Goal: Task Accomplishment & Management: Complete application form

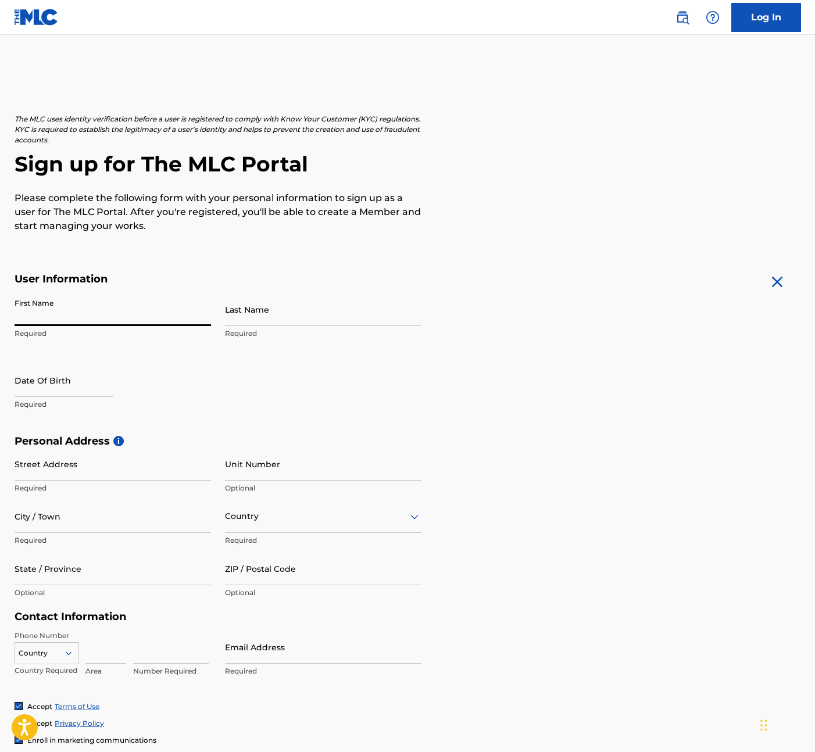
click at [61, 309] on input "First Name" at bounding box center [113, 309] width 196 height 33
type input "[PERSON_NAME]"
click at [63, 378] on input "text" at bounding box center [64, 380] width 99 height 33
select select "8"
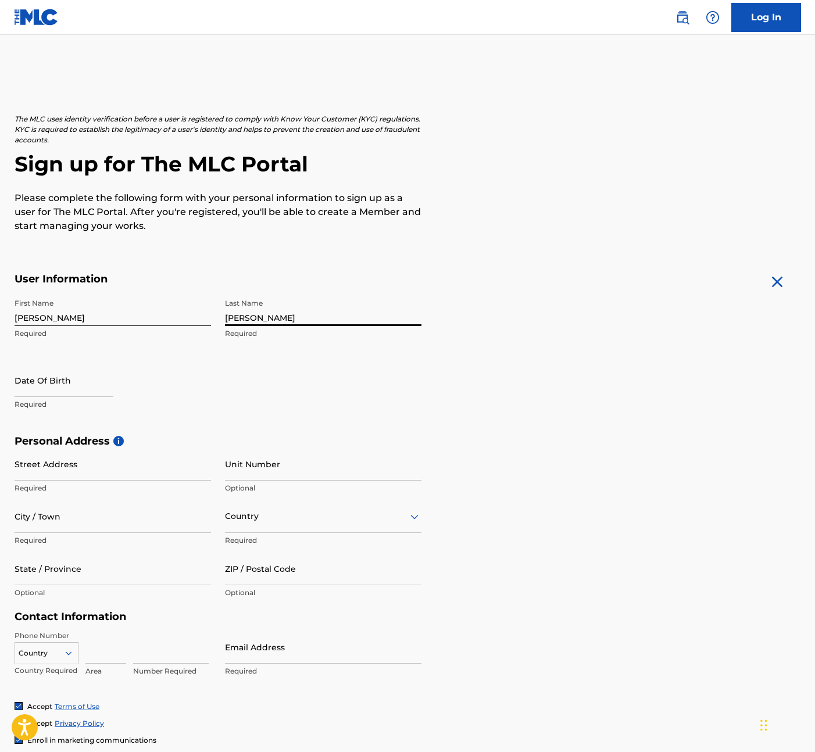
select select "2025"
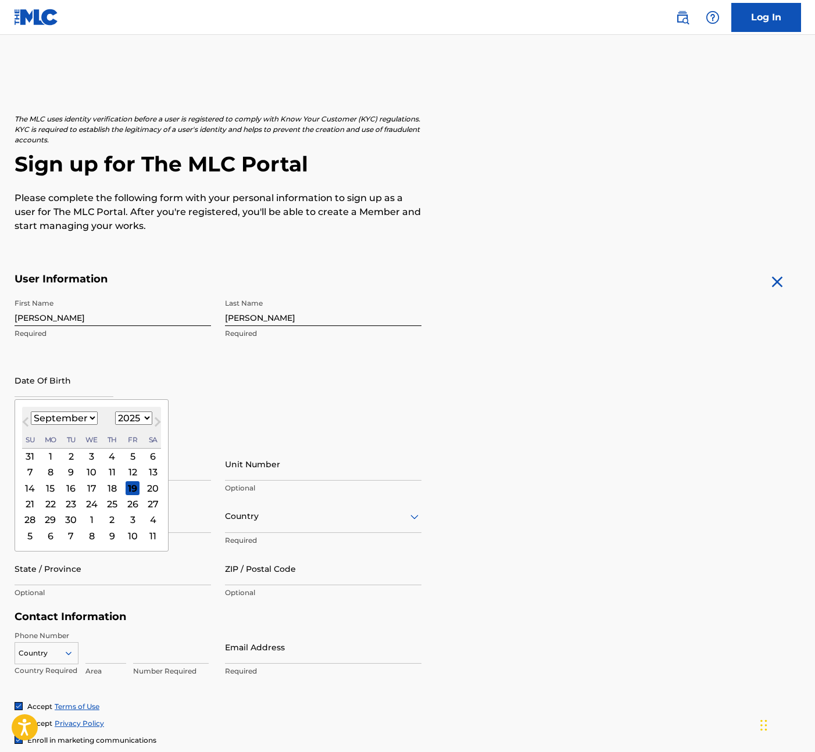
click at [78, 428] on div "[DATE] January February March April May June July August September October Nove…" at bounding box center [91, 428] width 139 height 42
click at [66, 421] on select "January February March April May June July August September October November De…" at bounding box center [64, 418] width 67 height 13
select select "3"
click at [31, 412] on select "January February March April May June July August September October November De…" at bounding box center [64, 418] width 67 height 13
click at [127, 421] on select "1899 1900 1901 1902 1903 1904 1905 1906 1907 1908 1909 1910 1911 1912 1913 1914…" at bounding box center [133, 418] width 37 height 13
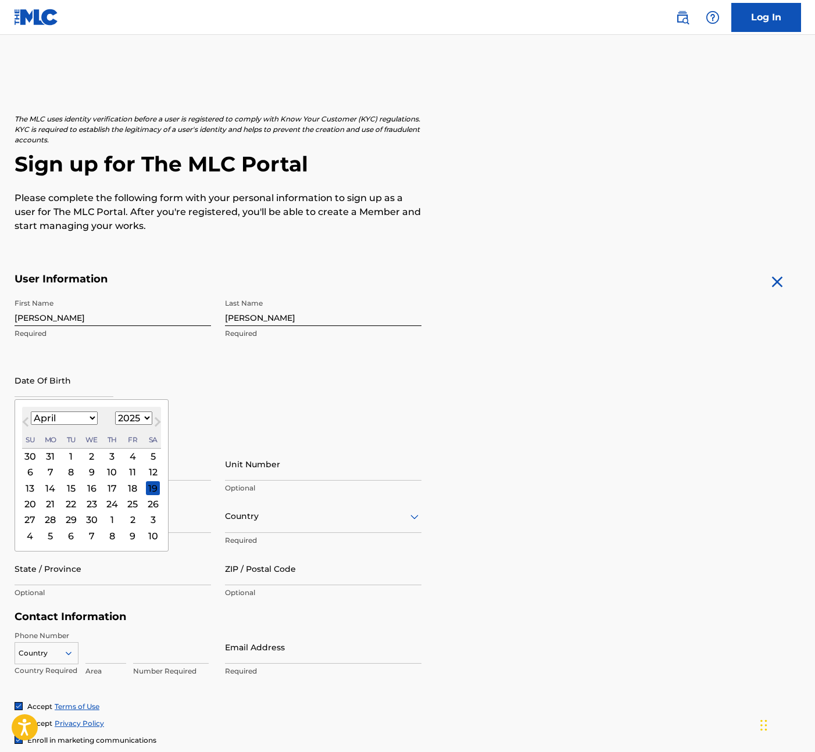
select select "1989"
click at [115, 412] on select "1899 1900 1901 1902 1903 1904 1905 1906 1907 1908 1909 1910 1911 1912 1913 1914…" at bounding box center [133, 418] width 37 height 13
click at [111, 474] on div "6" at bounding box center [112, 473] width 14 height 14
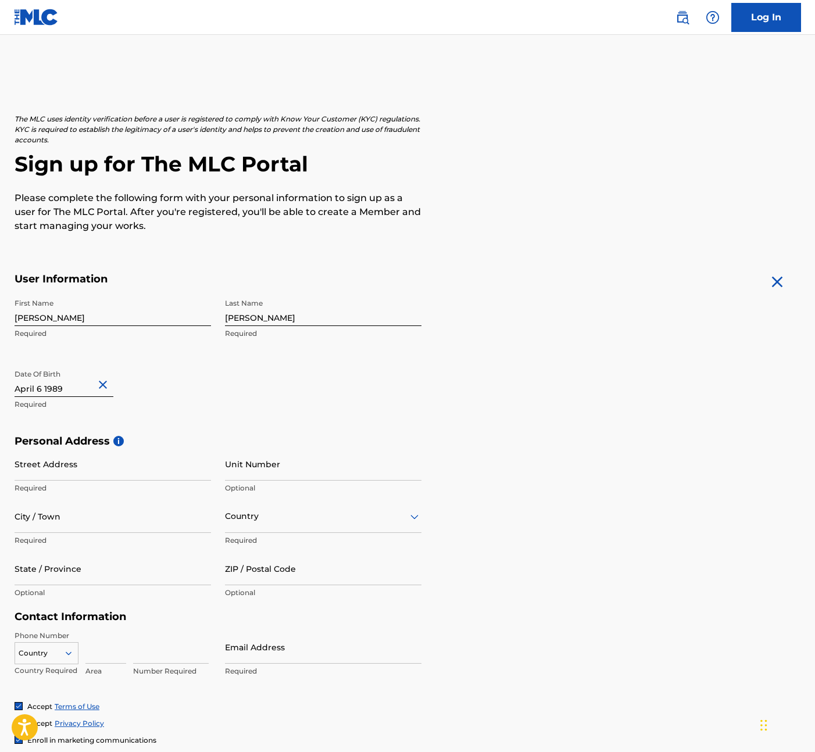
click at [123, 457] on input "Street Address" at bounding box center [113, 464] width 196 height 33
click at [112, 461] on input "Street Address" at bounding box center [113, 464] width 196 height 33
paste input "[STREET_ADDRESS]"
type input "[STREET_ADDRESS]"
click at [313, 521] on div at bounding box center [323, 516] width 196 height 15
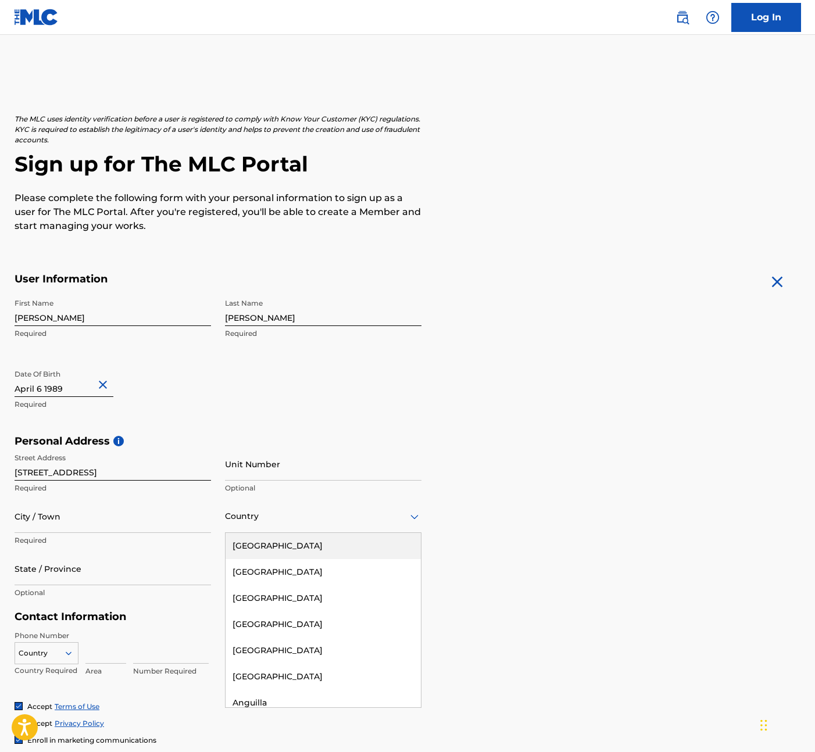
click at [279, 541] on div "[GEOGRAPHIC_DATA]" at bounding box center [323, 546] width 195 height 26
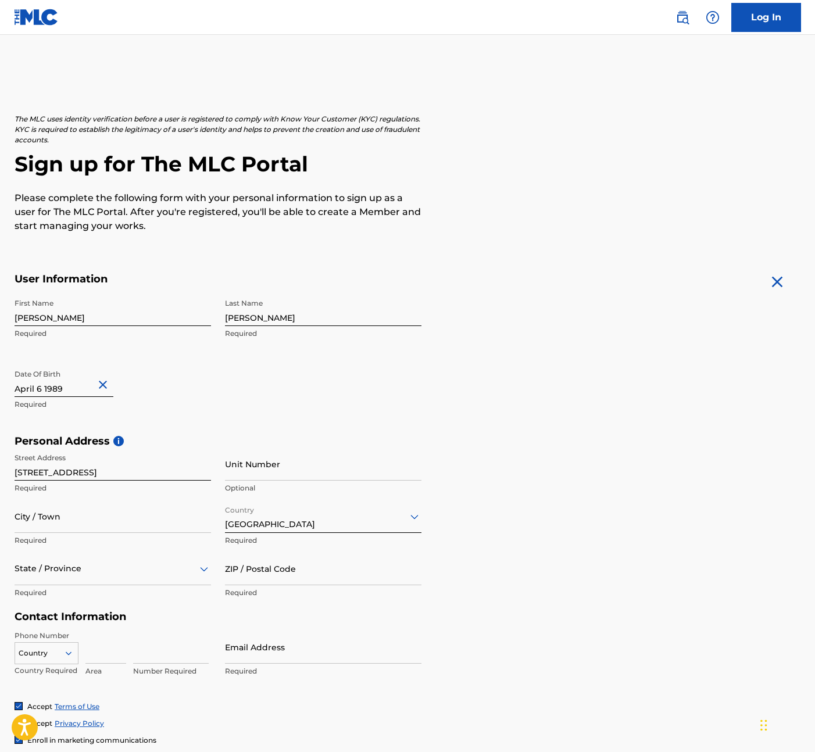
click at [76, 531] on input "City / Town" at bounding box center [113, 516] width 196 height 33
type input "Shorewood"
click at [518, 463] on div "Personal Address i Street Address [STREET_ADDRESS] Required Unit Number Optiona…" at bounding box center [408, 523] width 786 height 176
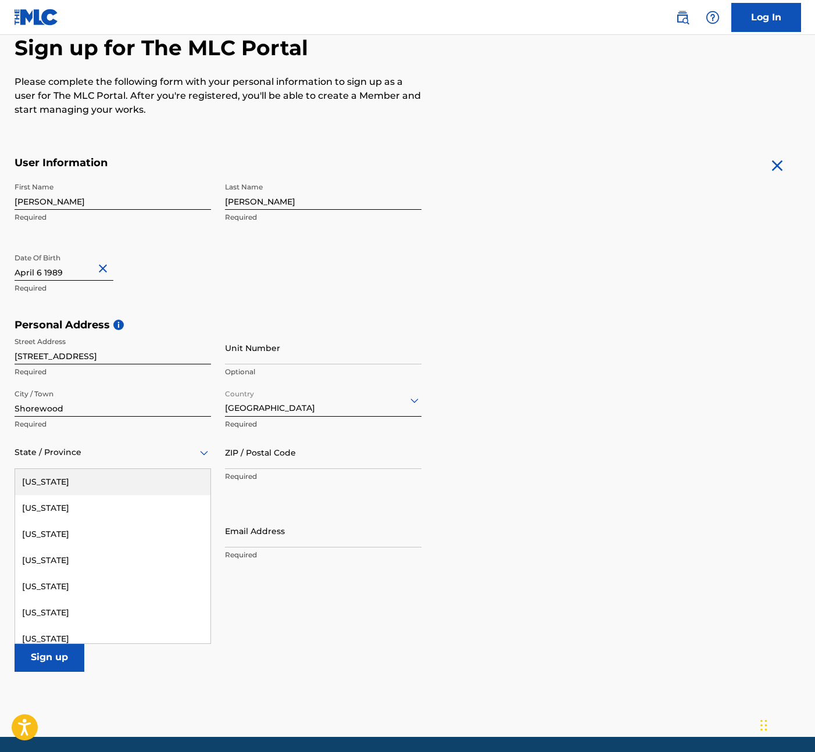
click at [103, 463] on div "State / Province" at bounding box center [113, 452] width 196 height 33
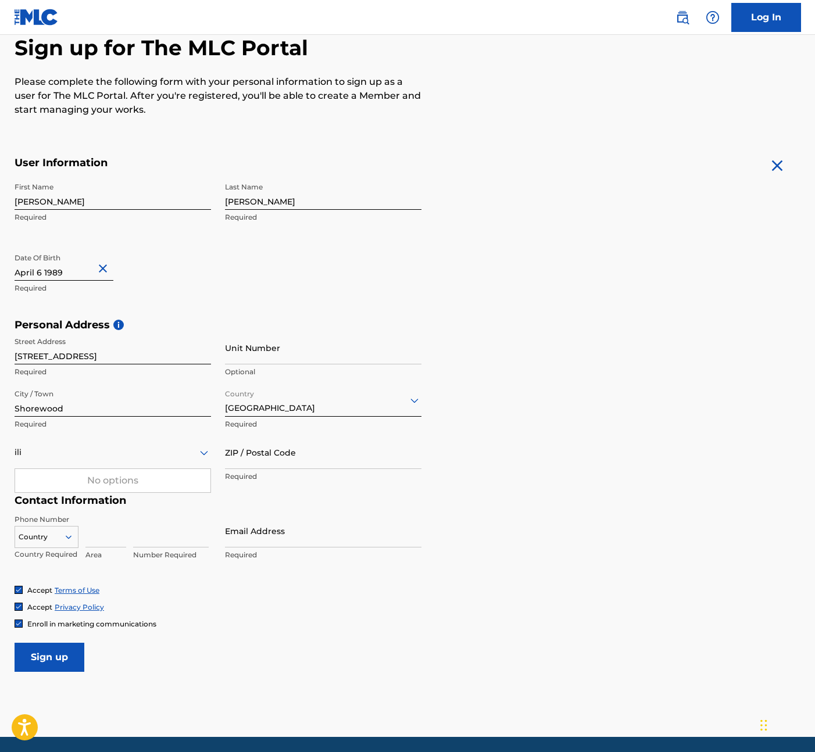
type input "il"
click at [120, 487] on div "[US_STATE]" at bounding box center [112, 482] width 195 height 26
click at [278, 460] on input "ZIP / Postal Code" at bounding box center [323, 452] width 196 height 33
type input "60404"
click at [81, 531] on div "Country Country Required Area Number Required" at bounding box center [113, 540] width 196 height 52
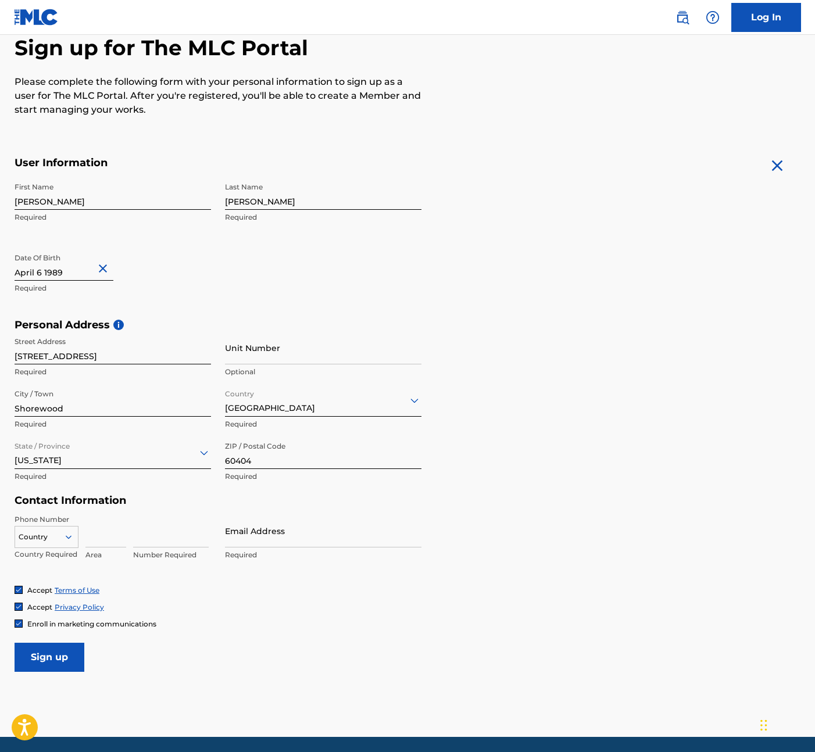
click at [96, 538] on input at bounding box center [105, 530] width 41 height 33
type input "779"
type input "8753925"
drag, startPoint x: 304, startPoint y: 514, endPoint x: 295, endPoint y: 525, distance: 14.1
click at [302, 518] on div "Contact Information Phone Number Country Country Required 779 Area 8753925 Numb…" at bounding box center [218, 539] width 407 height 91
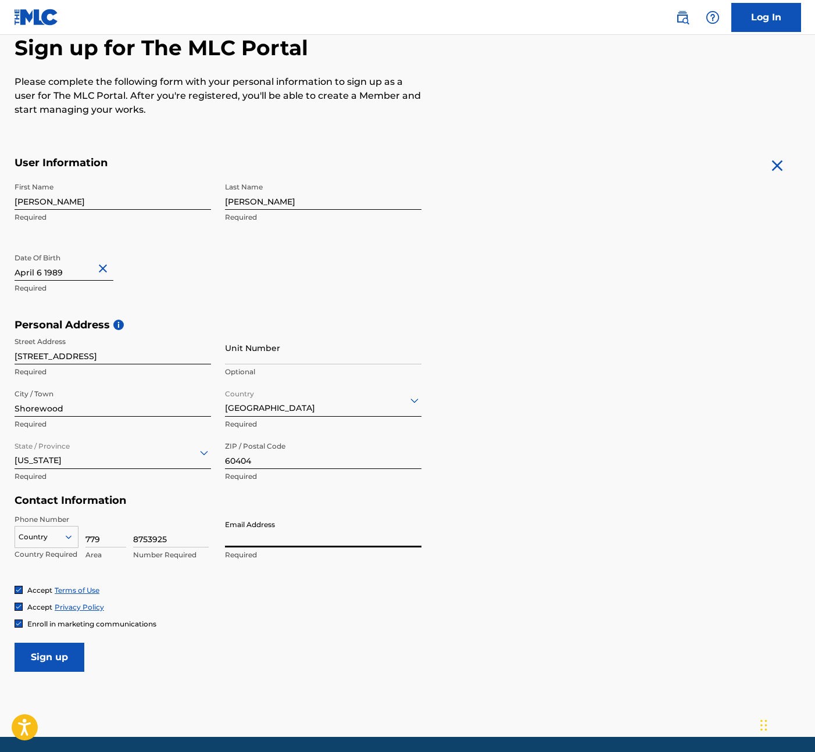
click at [293, 529] on input "Email Address" at bounding box center [323, 530] width 196 height 33
type input ","
type input "mycar67-2@[DOMAIN_NAME]"
click at [555, 498] on form "User Information First Name [PERSON_NAME] Required Last Name [PERSON_NAME] Requ…" at bounding box center [408, 414] width 786 height 516
click at [44, 663] on input "Sign up" at bounding box center [50, 657] width 70 height 29
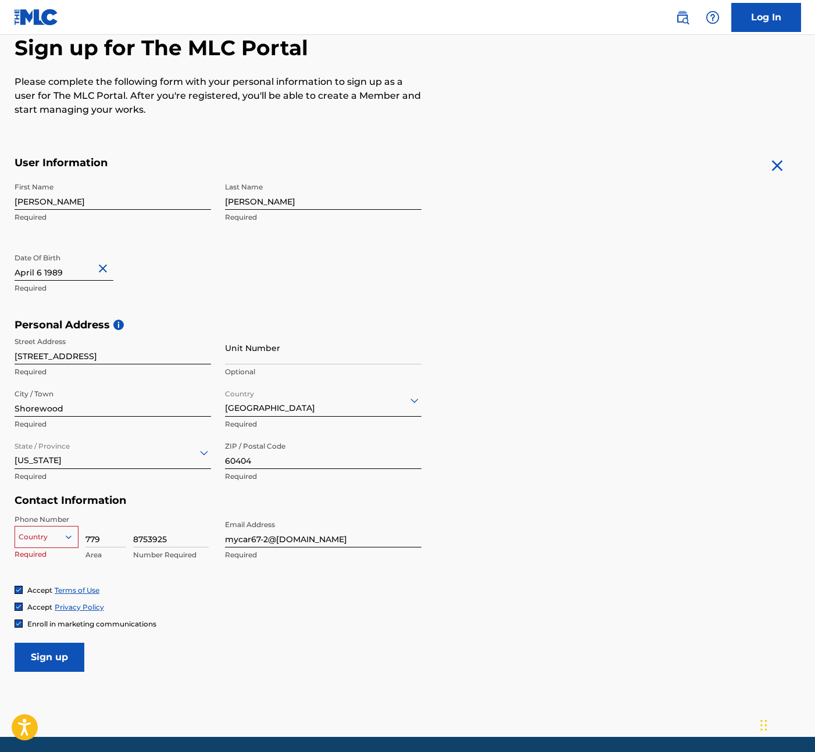
scroll to position [157, 0]
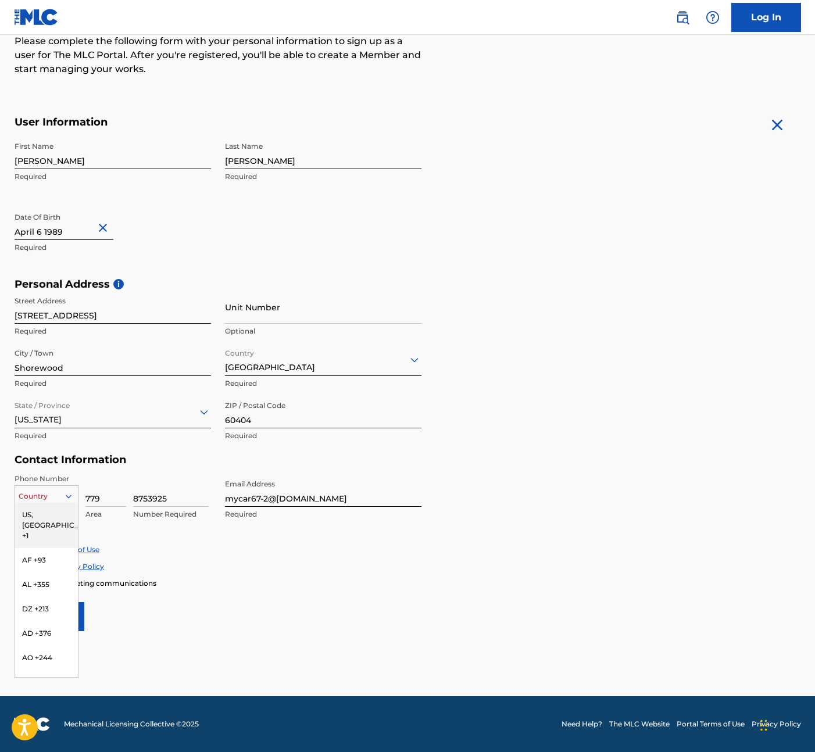
click at [66, 498] on icon at bounding box center [68, 496] width 10 height 10
click at [51, 519] on div "US, [GEOGRAPHIC_DATA] +1" at bounding box center [46, 525] width 63 height 45
drag, startPoint x: 554, startPoint y: 489, endPoint x: 513, endPoint y: 522, distance: 52.1
click at [554, 489] on form "User Information First Name [PERSON_NAME] Required Last Name [PERSON_NAME] Requ…" at bounding box center [408, 374] width 786 height 516
click at [53, 623] on input "Sign up" at bounding box center [50, 616] width 70 height 29
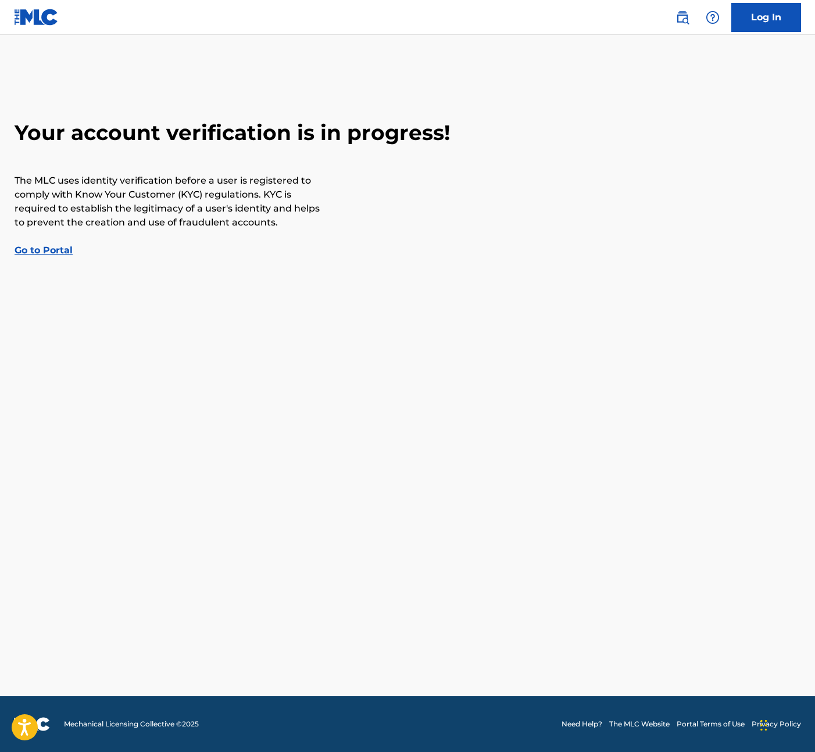
click at [31, 251] on link "Go to Portal" at bounding box center [44, 250] width 58 height 11
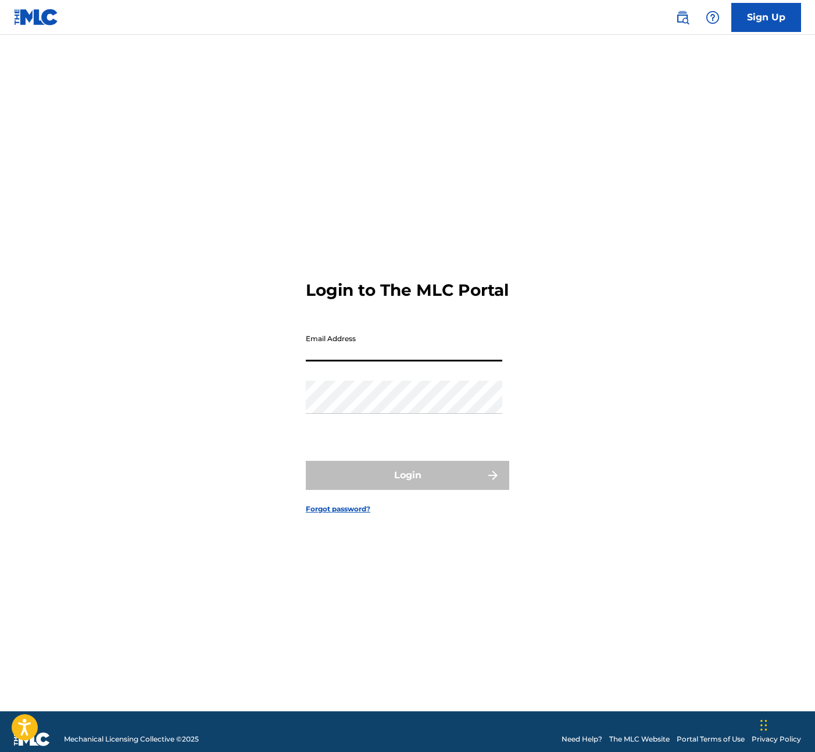
click at [390, 347] on input "Email Address" at bounding box center [404, 344] width 196 height 33
type input "mycar67-2@[DOMAIN_NAME]"
click at [729, 160] on div "Login to The MLC Portal Email Address mycar67-2@[DOMAIN_NAME] Password Login Fo…" at bounding box center [408, 388] width 814 height 648
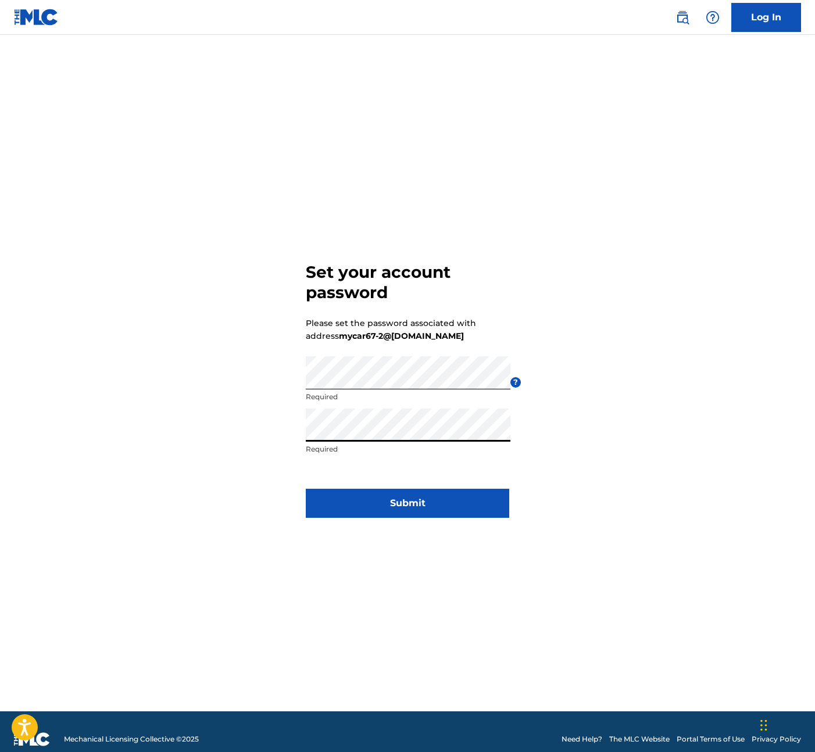
click at [369, 494] on button "Submit" at bounding box center [407, 503] width 203 height 29
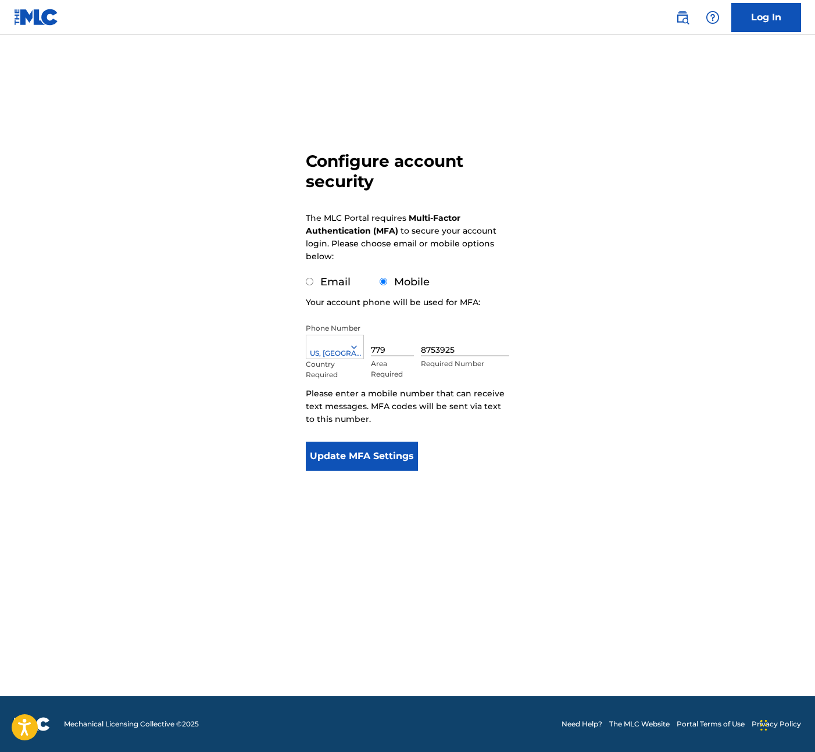
click at [323, 281] on label "Email" at bounding box center [335, 282] width 30 height 13
click at [313, 281] on input "Email" at bounding box center [310, 282] width 8 height 8
radio input "true"
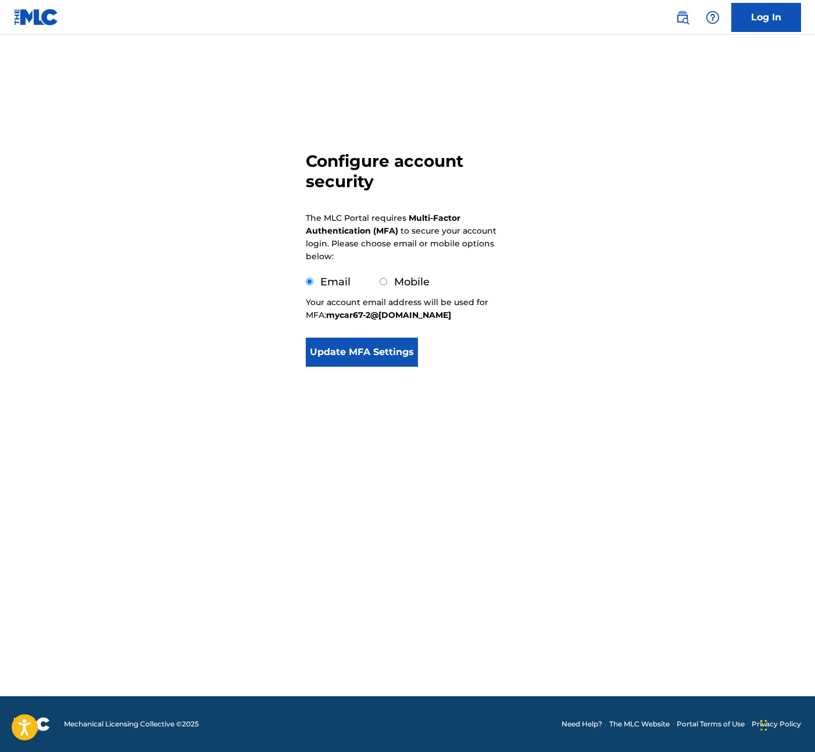
click at [350, 350] on button "Update MFA Settings" at bounding box center [362, 352] width 112 height 29
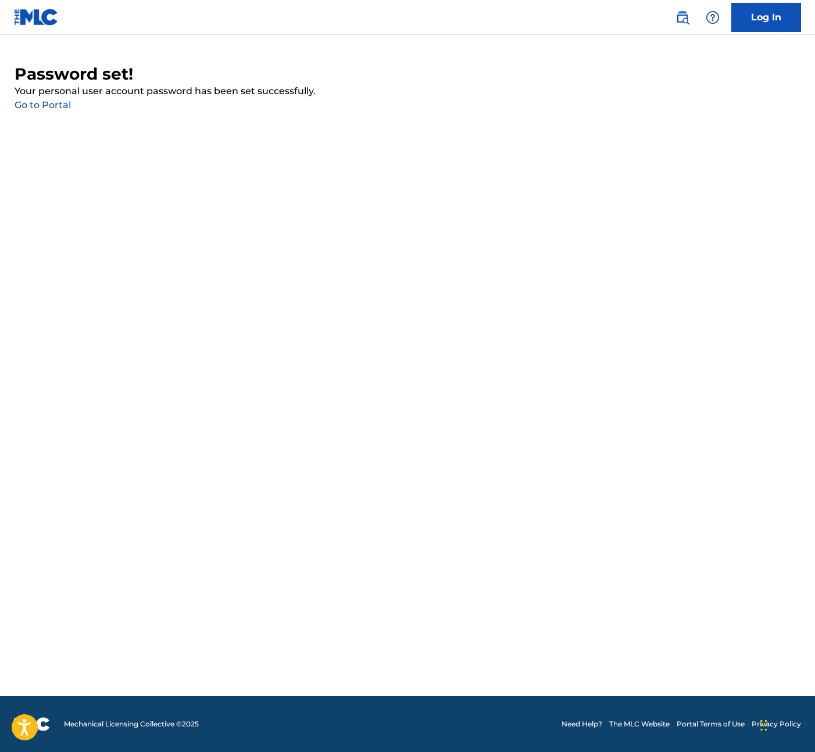
click at [51, 105] on link "Go to Portal" at bounding box center [43, 104] width 56 height 11
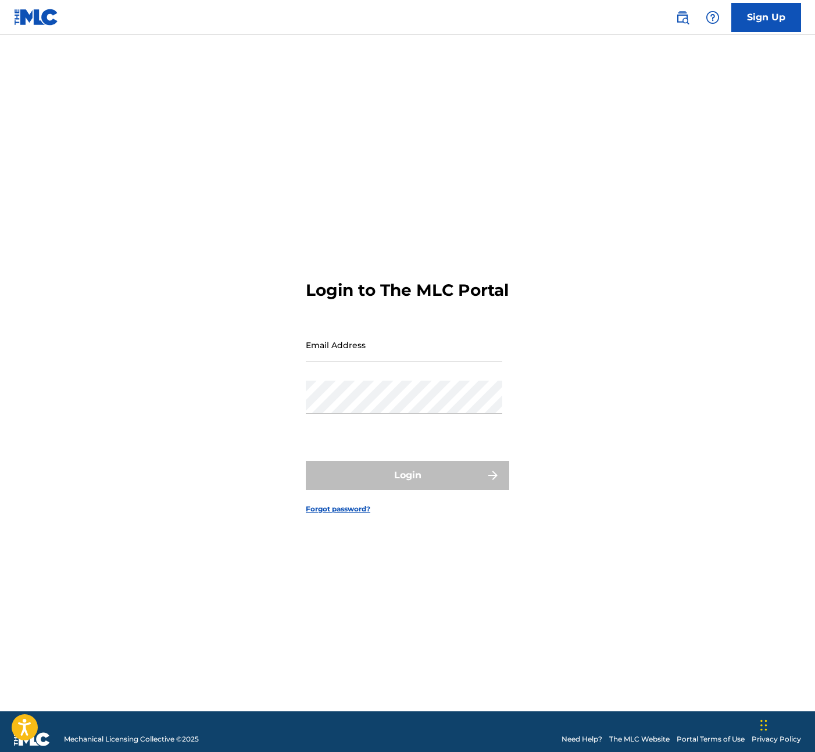
click at [378, 349] on input "Email Address" at bounding box center [404, 344] width 196 height 33
type input "mycar67-2@[DOMAIN_NAME]"
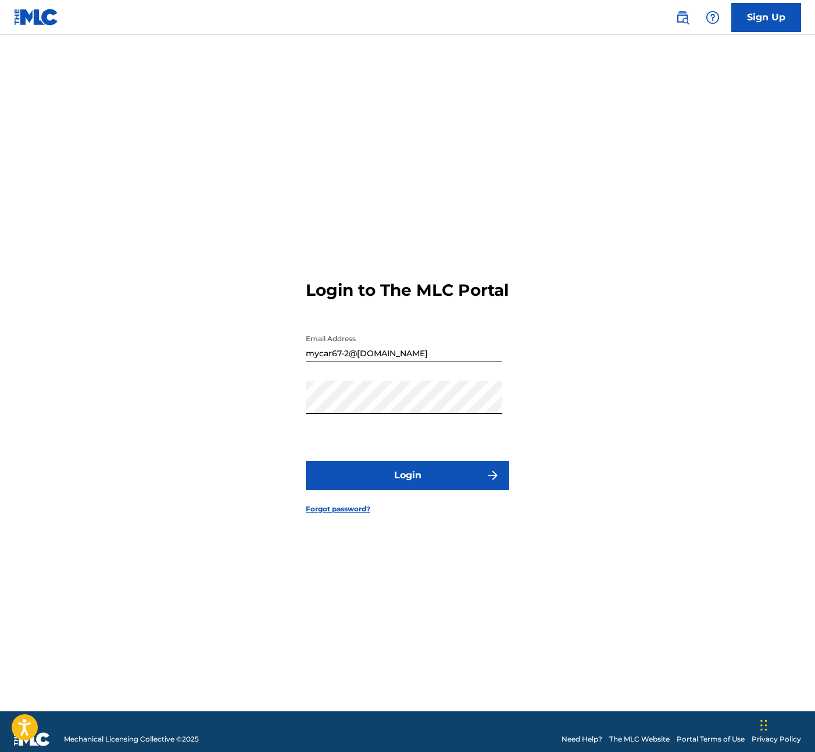
click at [339, 480] on button "Login" at bounding box center [407, 475] width 203 height 29
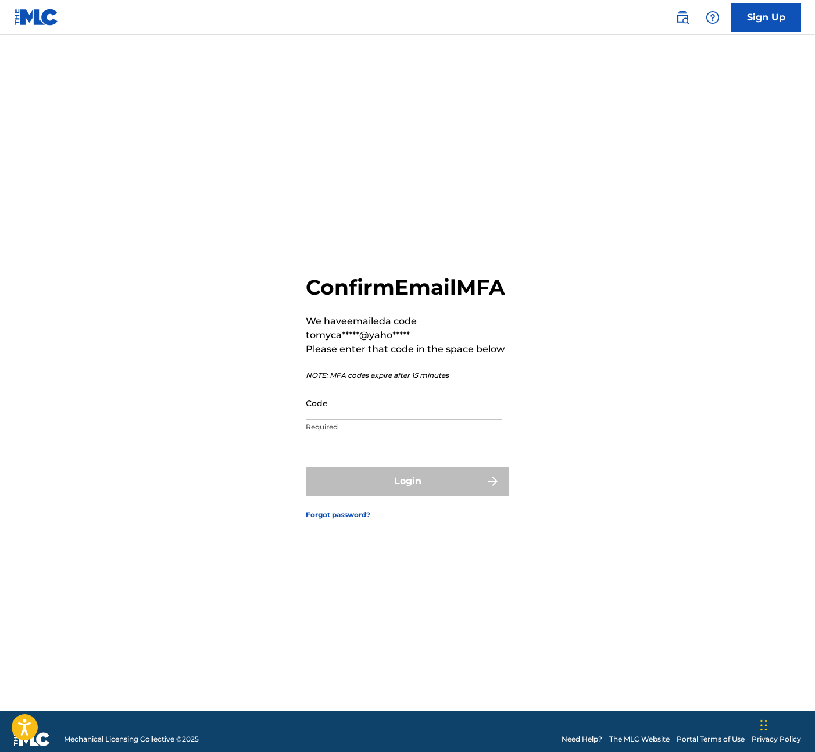
click at [709, 166] on div "Confirm Email MFA We have emailed a code to myca*****@yaho***** Please enter th…" at bounding box center [408, 388] width 814 height 648
click at [340, 420] on input "Code" at bounding box center [404, 403] width 196 height 33
paste input "907639"
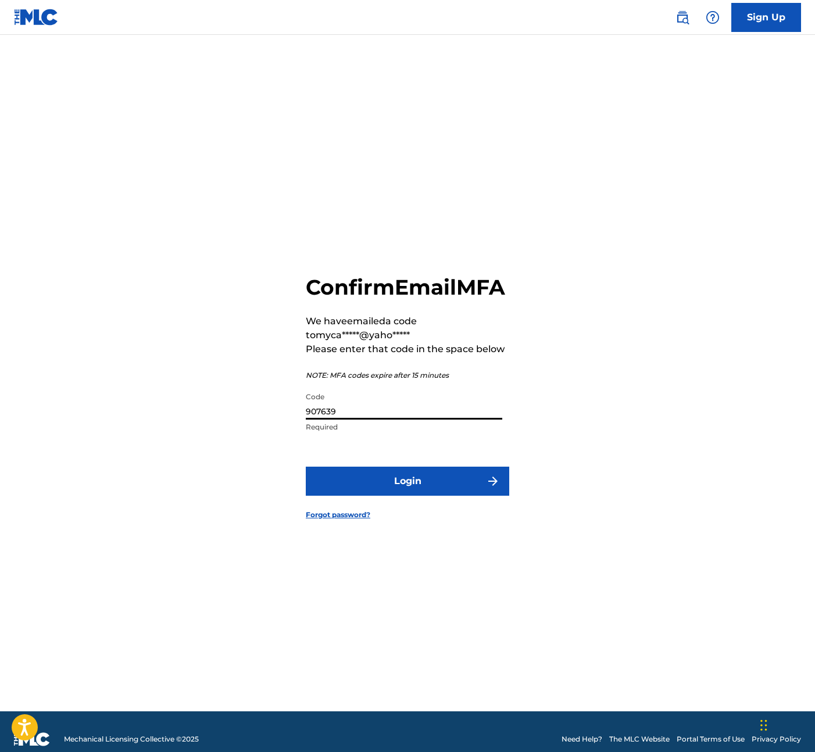
type input "907639"
click at [427, 496] on button "Login" at bounding box center [407, 481] width 203 height 29
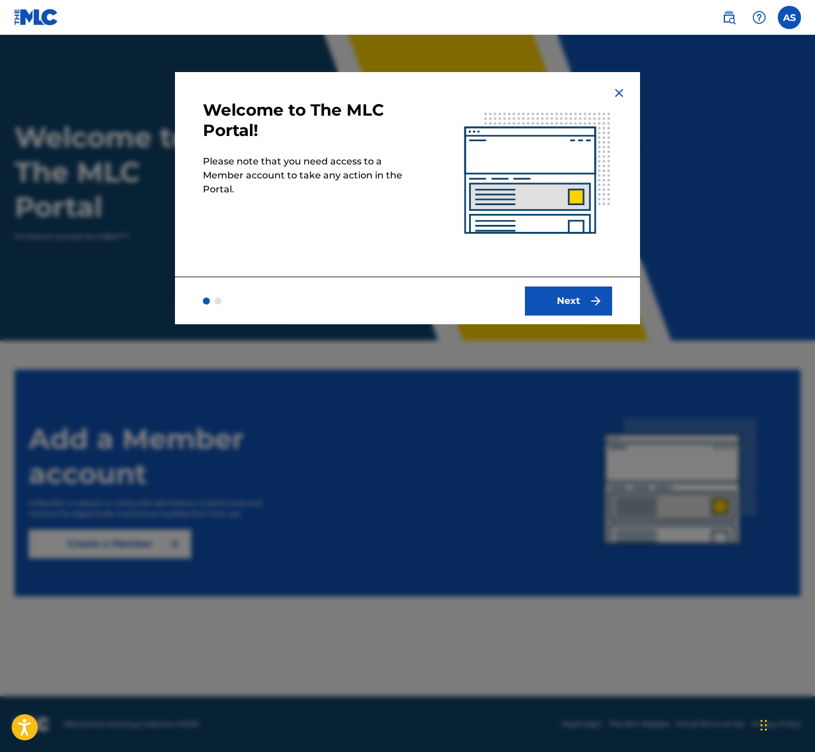
click at [564, 285] on div "Next" at bounding box center [407, 301] width 465 height 48
click at [563, 300] on button "Next" at bounding box center [568, 301] width 87 height 29
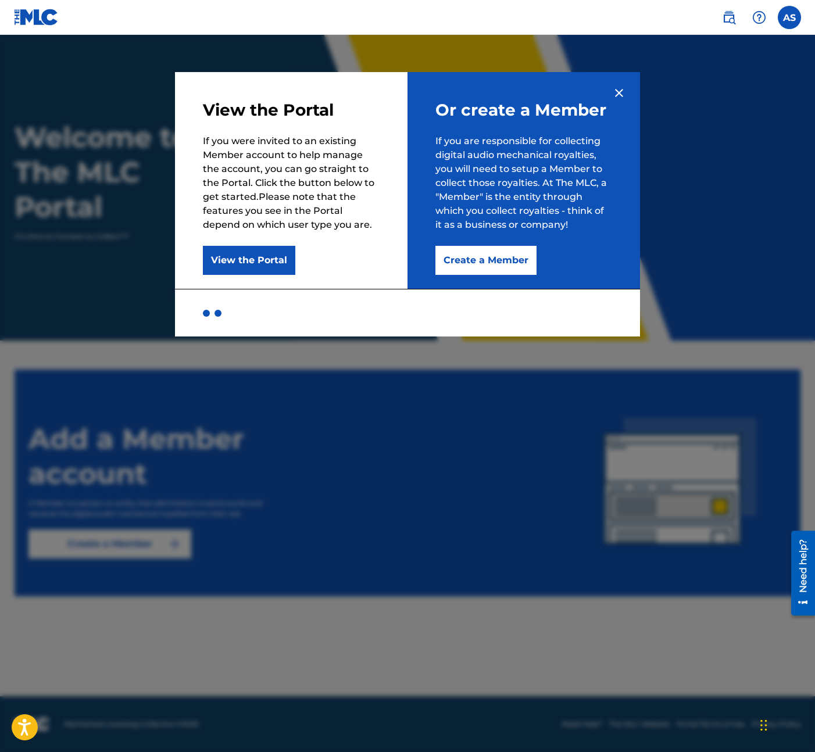
click at [498, 262] on button "Create a Member" at bounding box center [485, 260] width 101 height 29
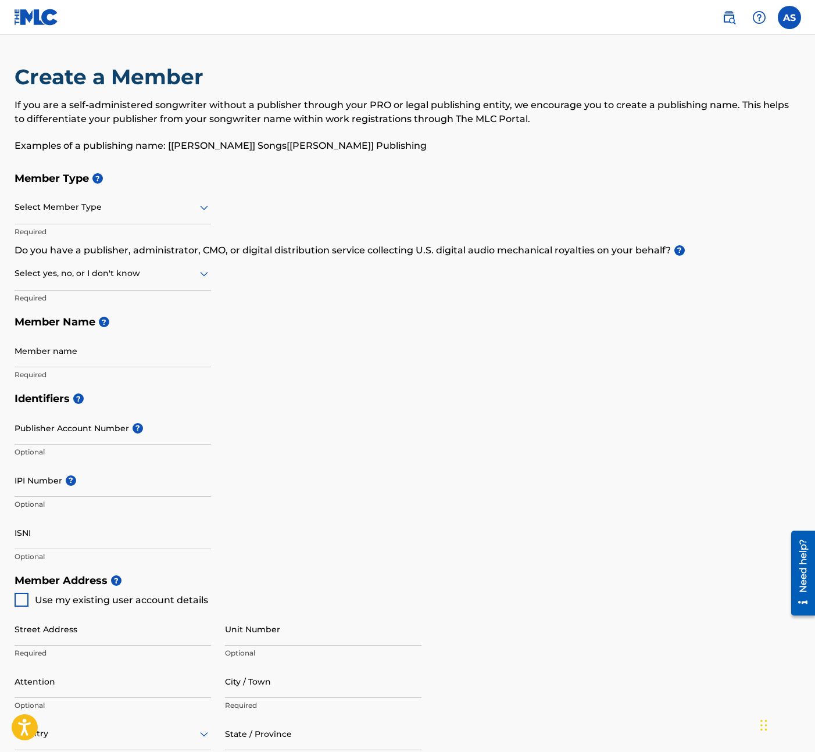
click at [118, 206] on div at bounding box center [113, 207] width 196 height 15
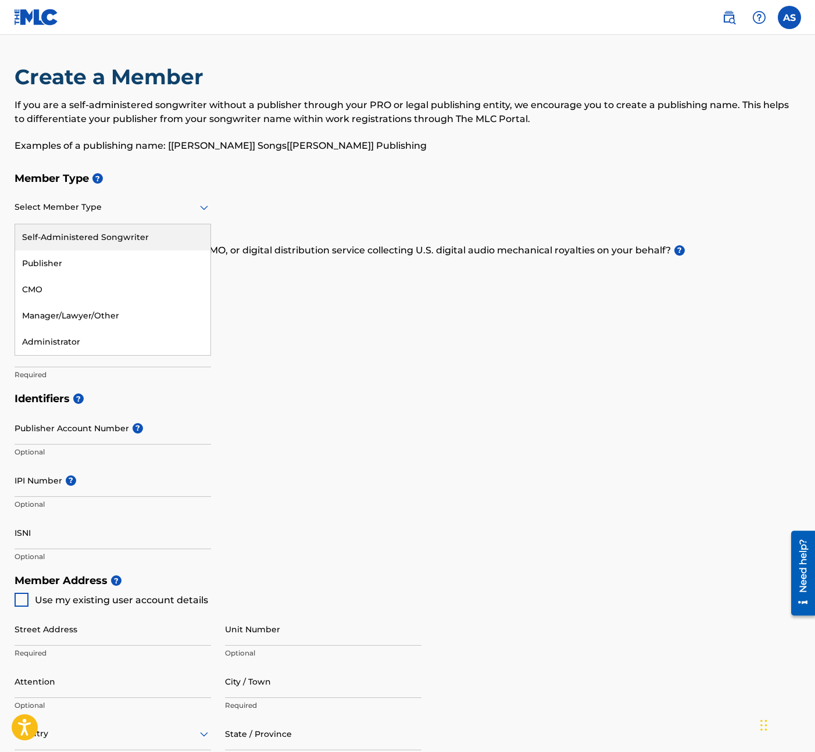
click at [73, 234] on div "Self-Administered Songwriter" at bounding box center [112, 237] width 195 height 26
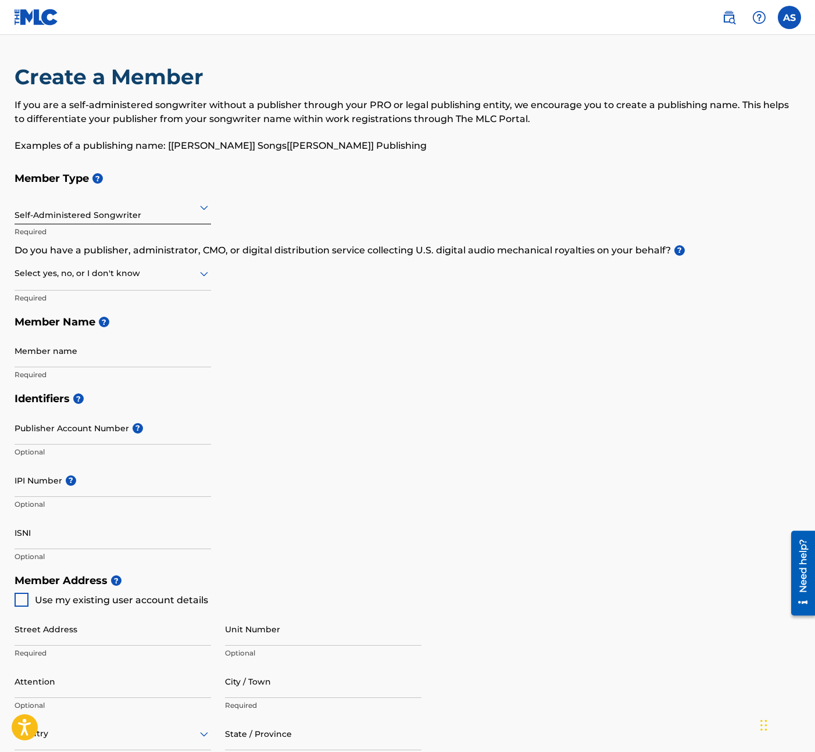
click at [77, 269] on div at bounding box center [113, 273] width 196 height 15
click at [53, 320] on div "No" at bounding box center [112, 330] width 195 height 26
click at [363, 345] on div "Member Type ? Self-Administered Songwriter Required Do you have a publisher, ad…" at bounding box center [408, 276] width 786 height 220
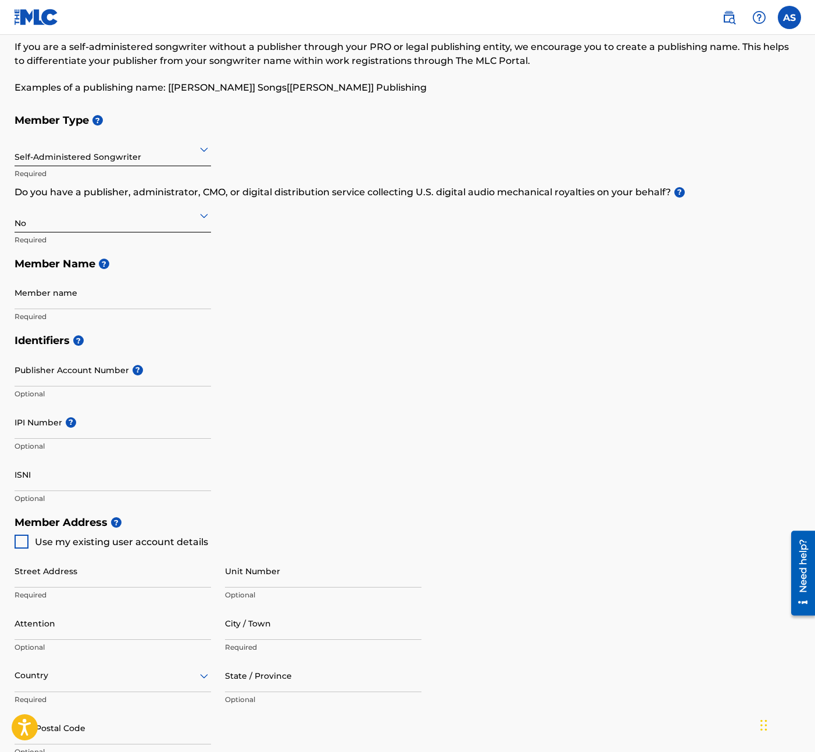
click at [83, 294] on input "Member name" at bounding box center [113, 292] width 196 height 33
type input "Ashley Shewmake"
type input "[STREET_ADDRESS]"
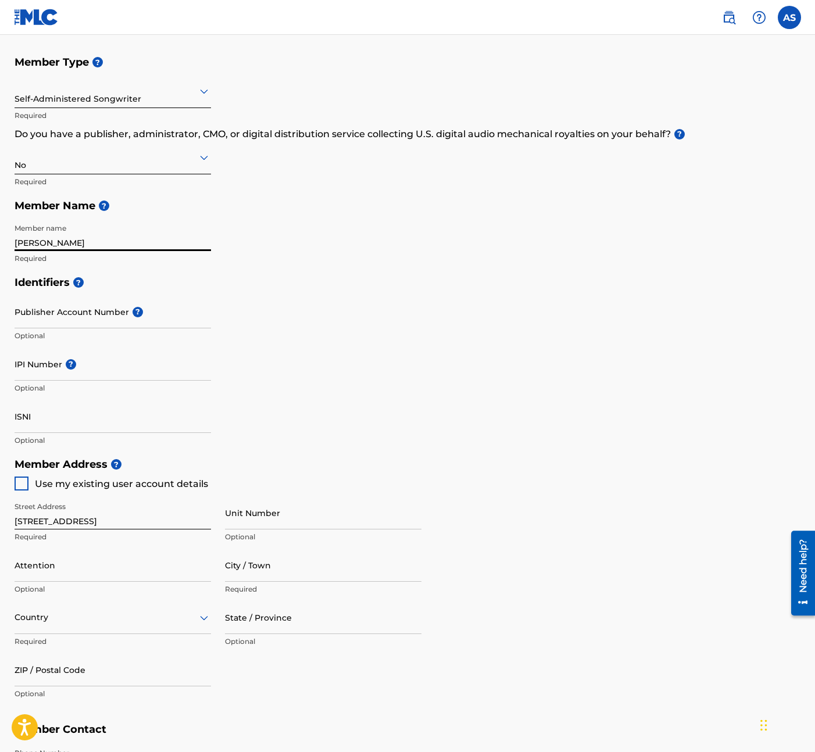
scroll to position [174, 0]
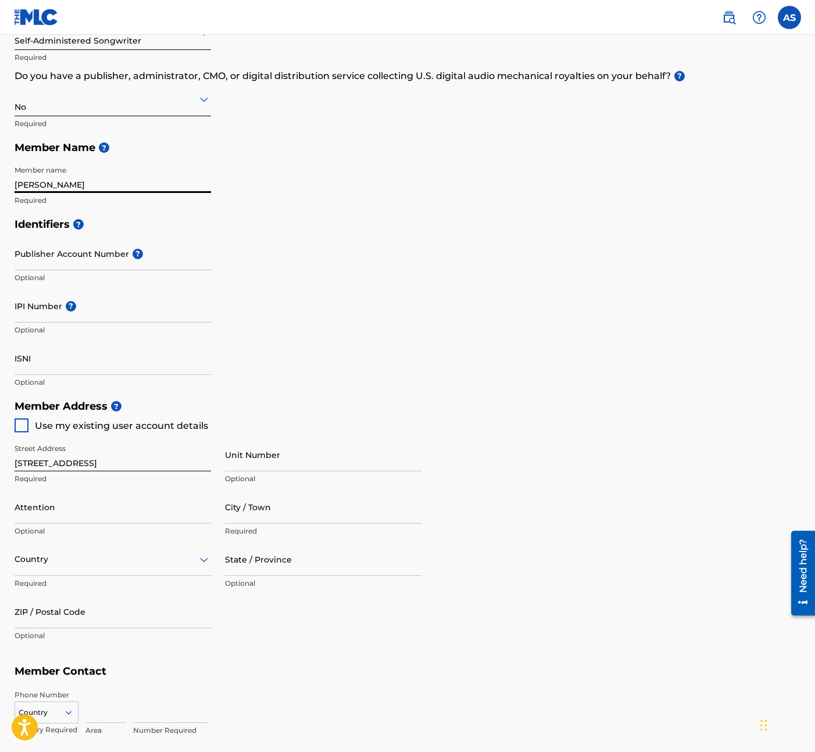
click at [97, 423] on span "Use my existing user account details" at bounding box center [121, 425] width 173 height 11
type input "Shorewood"
type input "60404"
type input "779"
type input "8753925"
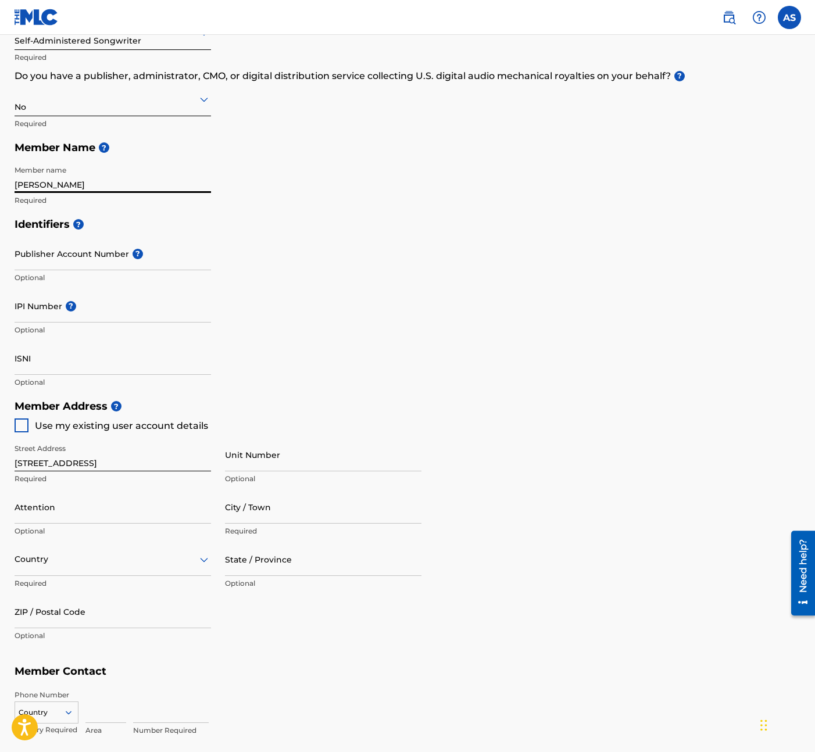
type input "mycar67-2@[DOMAIN_NAME]"
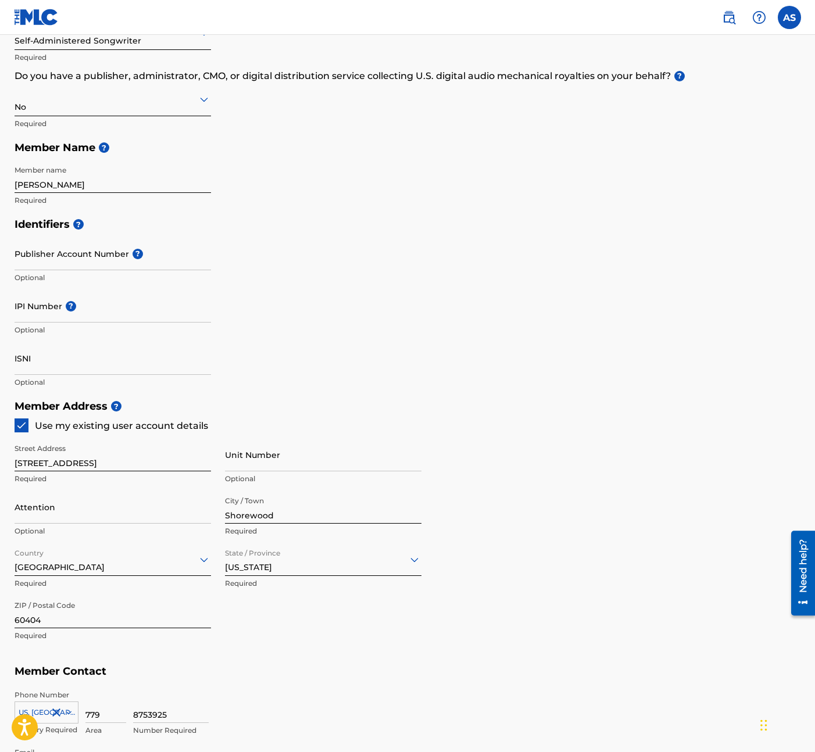
scroll to position [382, 0]
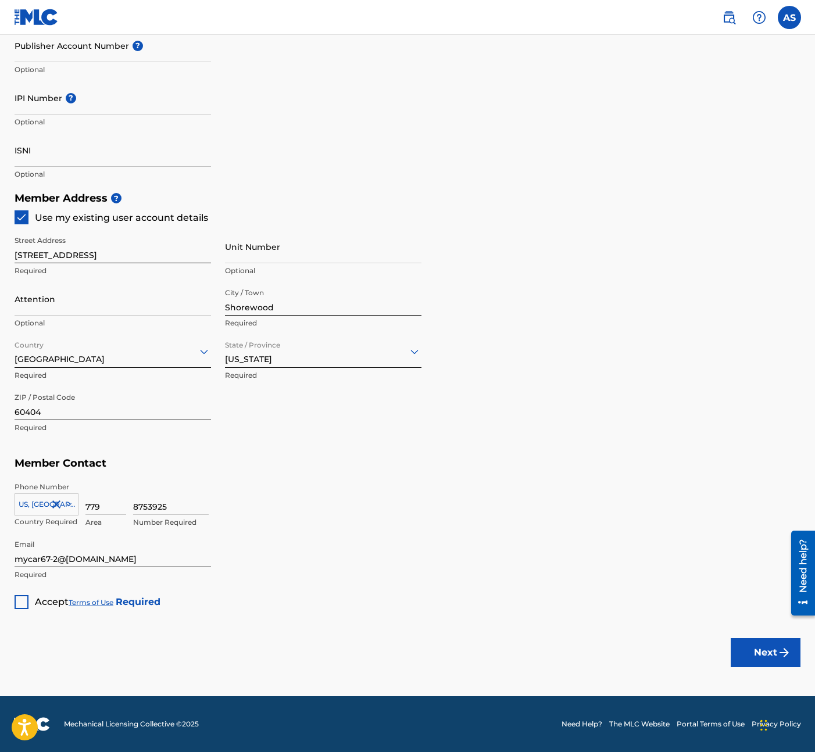
drag, startPoint x: 22, startPoint y: 603, endPoint x: 178, endPoint y: 601, distance: 156.4
click at [26, 602] on div at bounding box center [22, 602] width 14 height 14
click at [760, 661] on button "Next" at bounding box center [766, 652] width 70 height 29
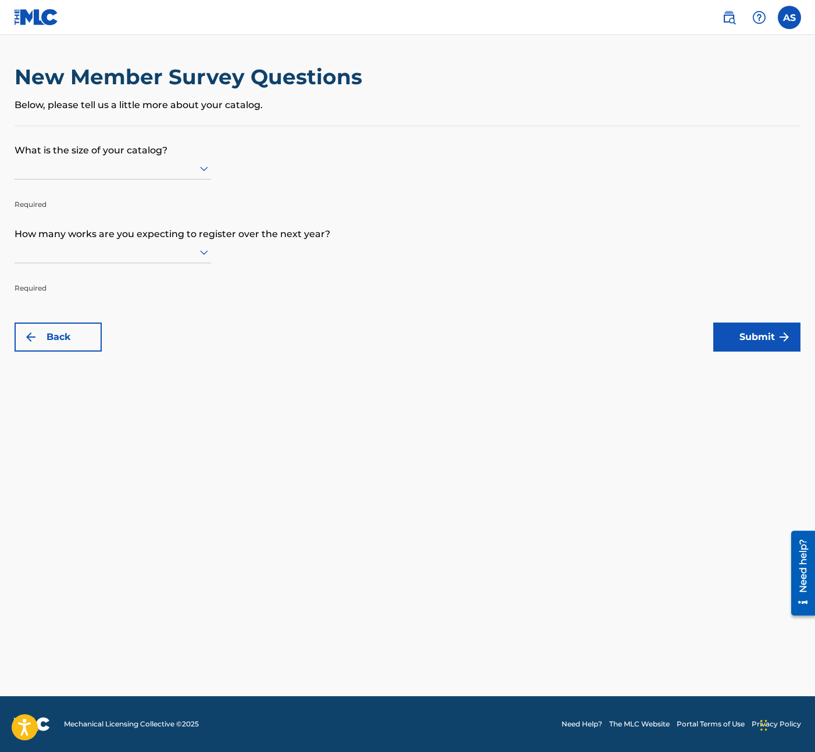
click at [41, 144] on p "What is the size of your catalog?" at bounding box center [408, 141] width 786 height 31
click at [56, 166] on div at bounding box center [113, 168] width 196 height 15
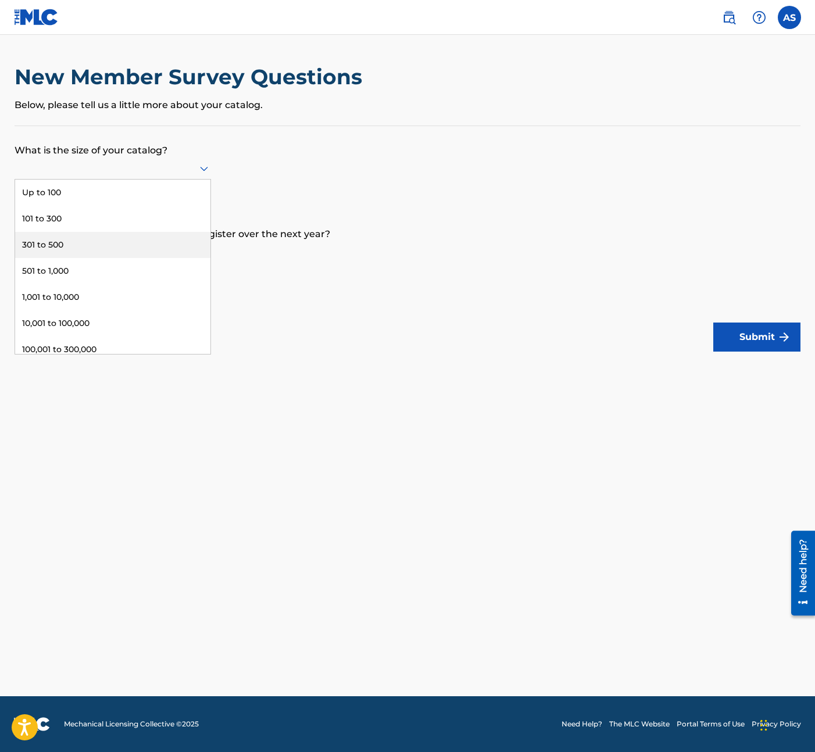
click at [78, 251] on div "301 to 500" at bounding box center [112, 245] width 195 height 26
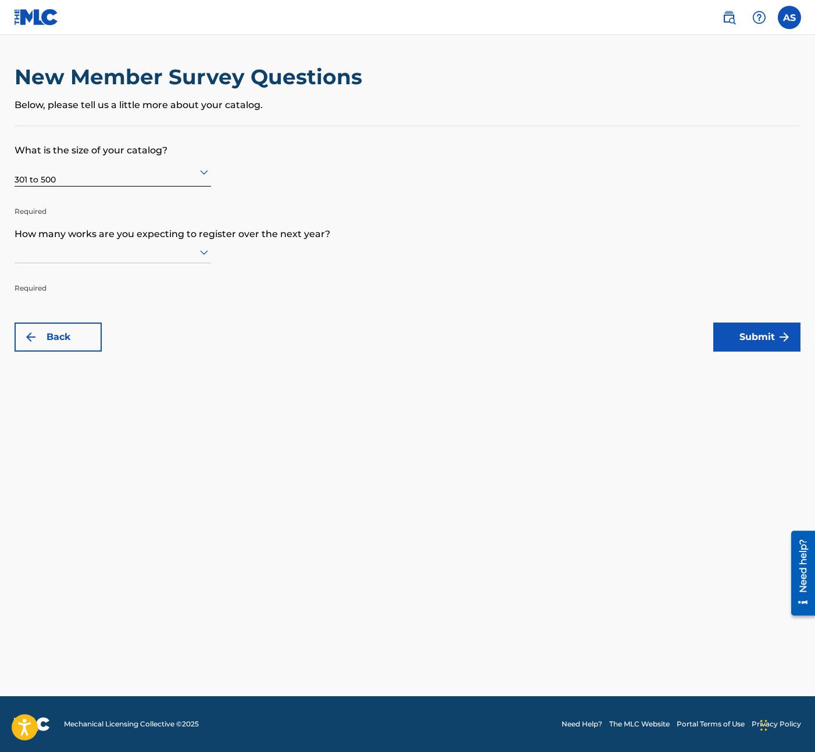
click at [99, 212] on p "How many works are you expecting to register over the next year?" at bounding box center [408, 225] width 786 height 31
click at [92, 246] on div at bounding box center [113, 252] width 196 height 15
click at [60, 332] on div "301 to 500" at bounding box center [112, 329] width 195 height 26
drag, startPoint x: 389, startPoint y: 337, endPoint x: 221, endPoint y: 350, distance: 168.5
click at [375, 341] on div "Back Submit" at bounding box center [408, 337] width 786 height 29
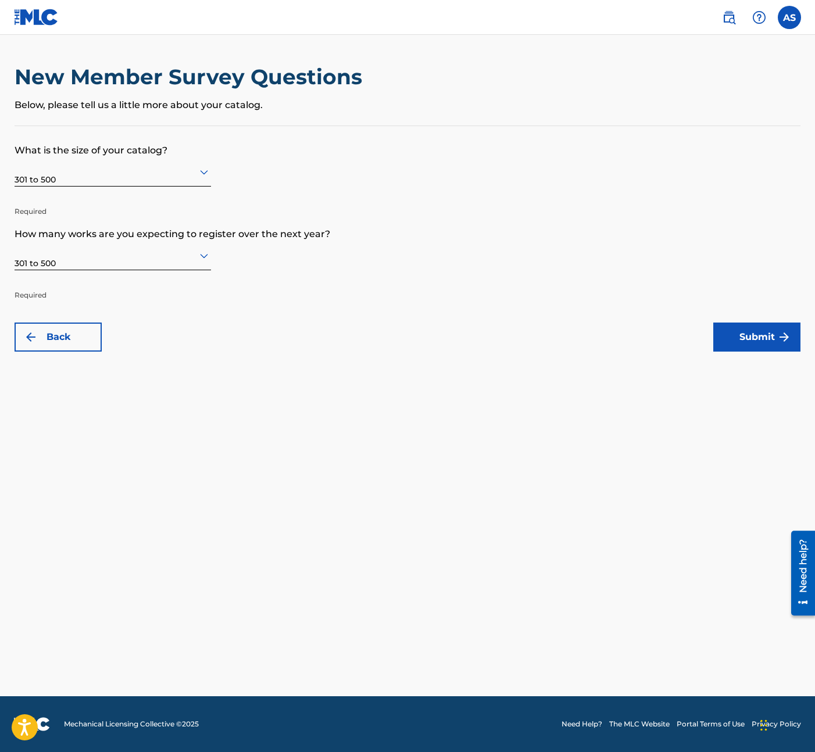
click at [786, 340] on img "submit" at bounding box center [784, 337] width 14 height 14
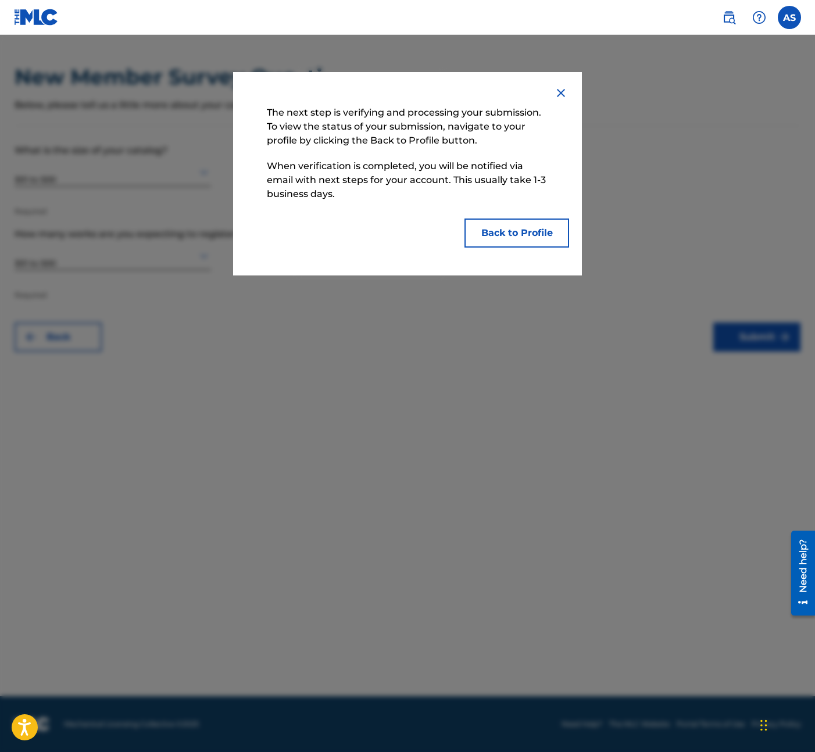
click at [536, 234] on button "Back to Profile" at bounding box center [516, 233] width 105 height 29
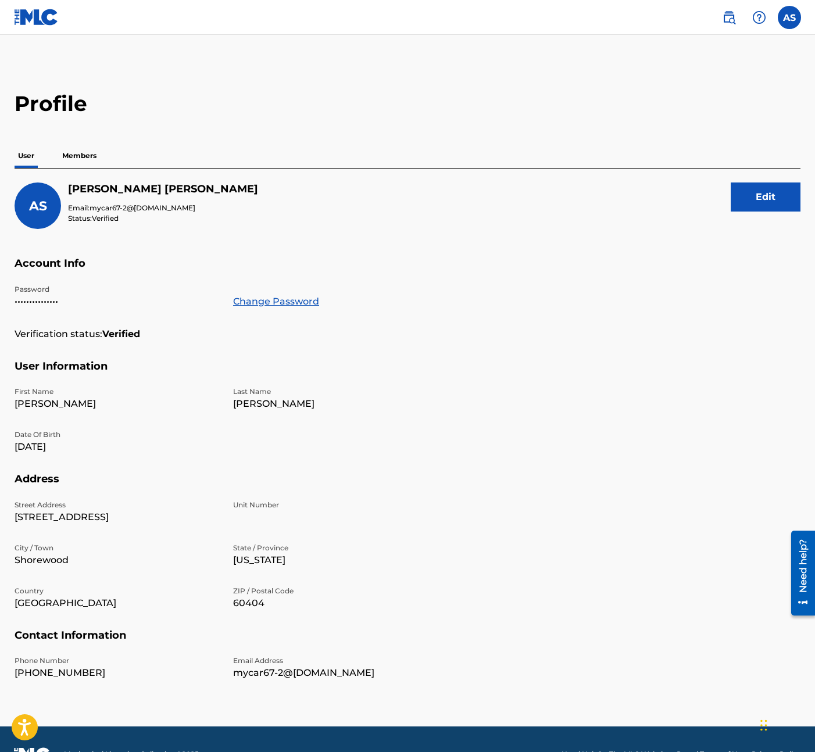
click at [34, 158] on p "User" at bounding box center [26, 156] width 23 height 24
click at [89, 155] on p "Members" at bounding box center [79, 156] width 41 height 24
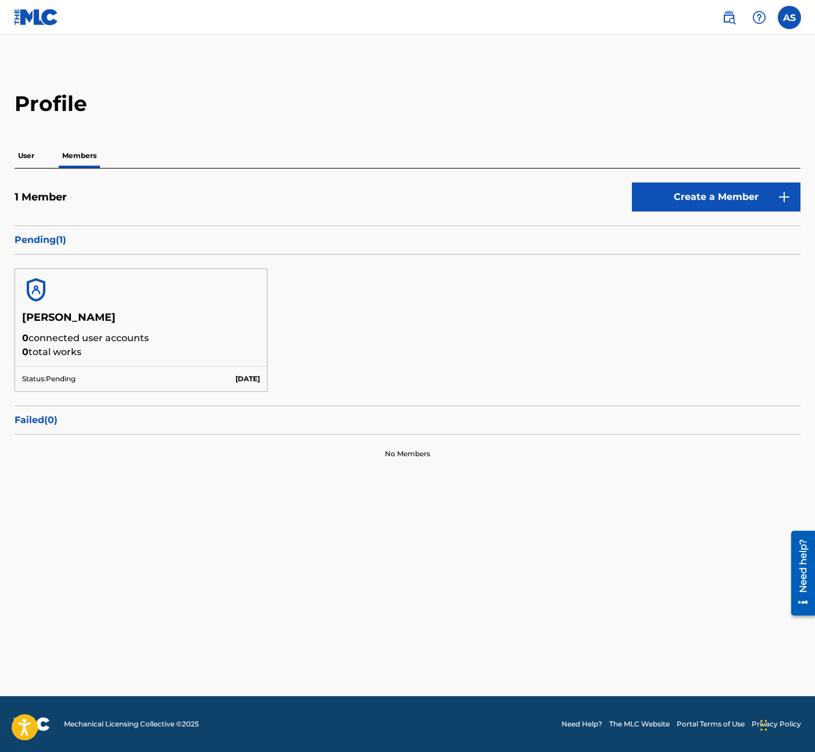
click at [28, 155] on p "User" at bounding box center [26, 156] width 23 height 24
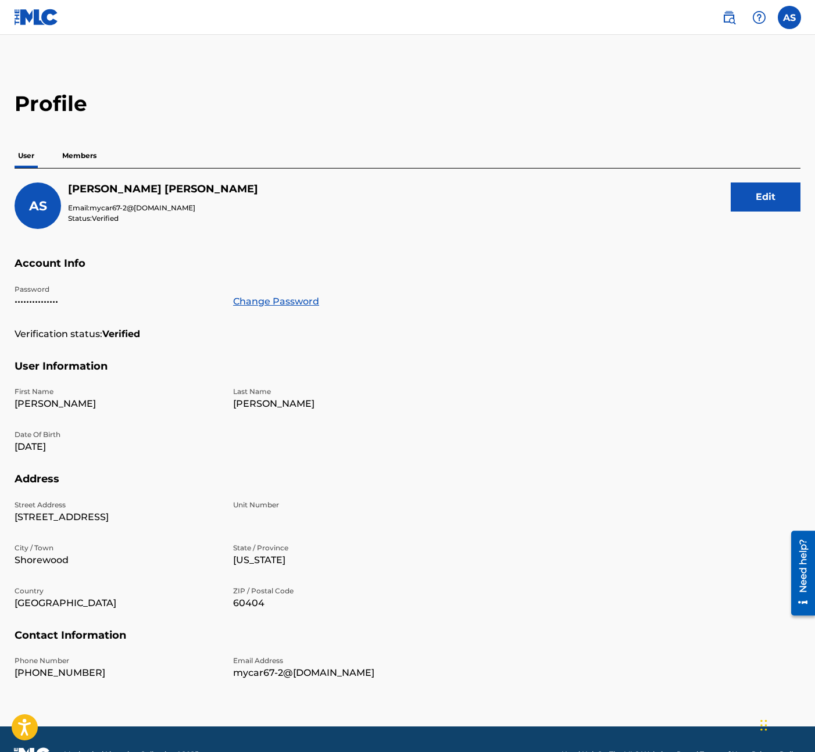
scroll to position [30, 0]
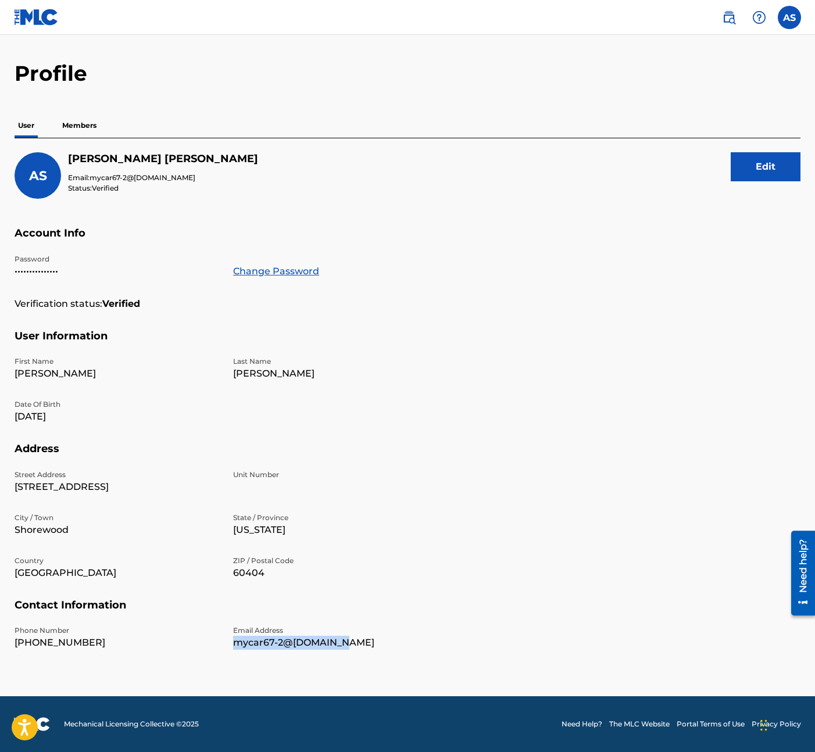
drag, startPoint x: 228, startPoint y: 646, endPoint x: 792, endPoint y: 398, distance: 616.0
click at [389, 649] on div "Phone Number +1-779-8753925 Email Address mycar67-2@yahoo.com" at bounding box center [226, 646] width 423 height 43
copy p "mycar67-2@[DOMAIN_NAME]"
click at [93, 126] on p "Members" at bounding box center [79, 125] width 41 height 24
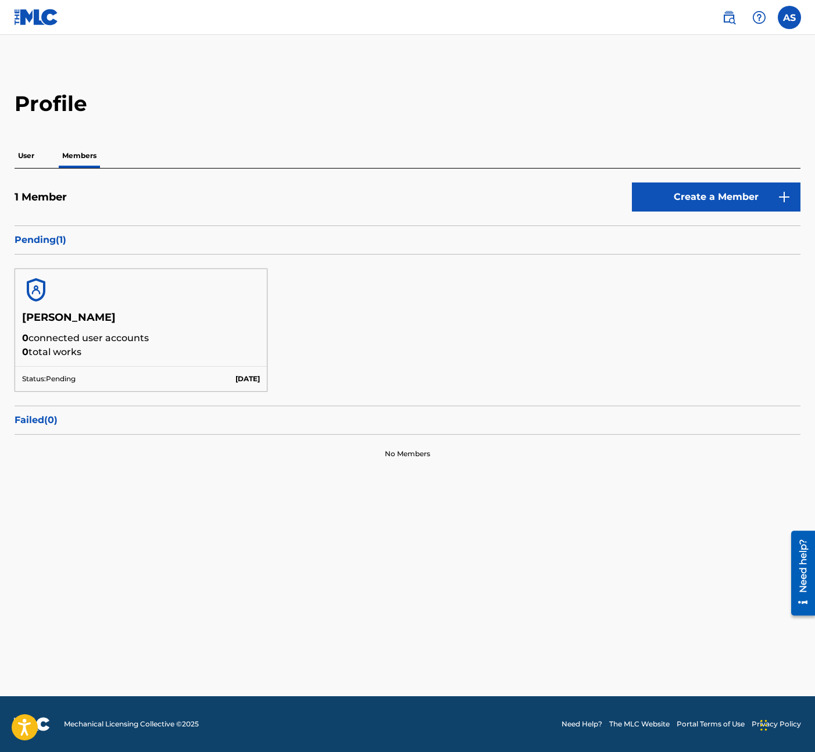
drag, startPoint x: 15, startPoint y: 314, endPoint x: 270, endPoint y: 349, distance: 256.9
click at [196, 359] on div "Ashley Shewmake 0 connected user accounts 0 total works" at bounding box center [141, 338] width 252 height 55
click at [311, 344] on div "Ashley Shewmake 0 connected user accounts 0 total works Status: Pending Sep 19 …" at bounding box center [408, 330] width 786 height 151
